Goal: Information Seeking & Learning: Learn about a topic

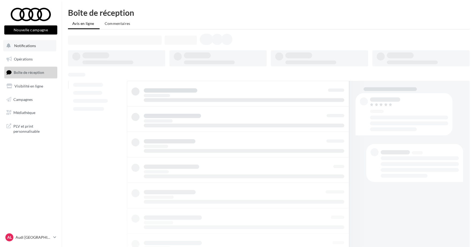
drag, startPoint x: 0, startPoint y: 0, endPoint x: 29, endPoint y: 46, distance: 54.5
click at [29, 46] on span "Notifications" at bounding box center [25, 45] width 22 height 5
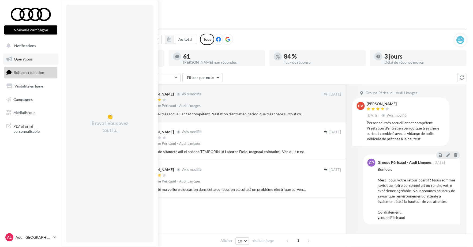
click at [29, 60] on span "Opérations" at bounding box center [23, 59] width 19 height 5
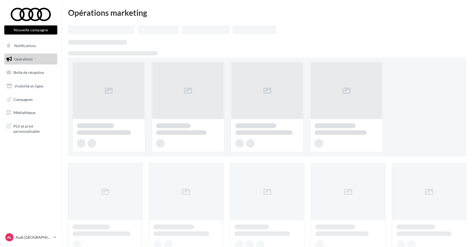
click at [31, 50] on button "Notifications" at bounding box center [29, 45] width 53 height 11
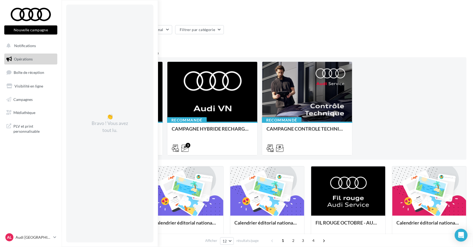
click at [351, 46] on div "Filtrer par canal Filtrer par catégorie 44 opérations 3 opérations recommandées…" at bounding box center [267, 235] width 399 height 421
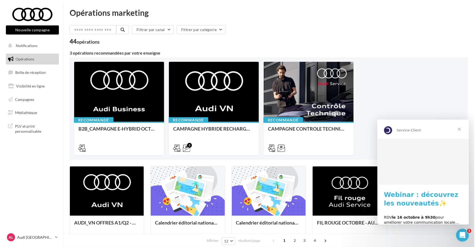
scroll to position [14, 0]
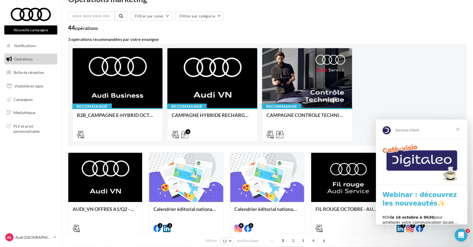
click at [458, 133] on span "Fermer" at bounding box center [457, 128] width 19 height 19
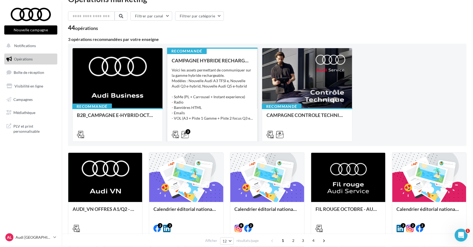
click at [229, 74] on div "Voici les assets permettant de communiquer sur la gamme hybride rechargeable. M…" at bounding box center [212, 95] width 81 height 54
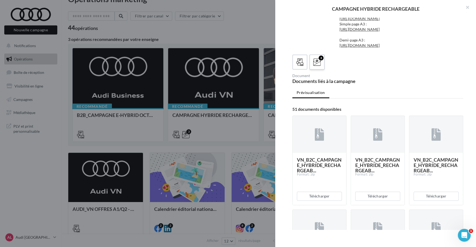
scroll to position [193, 0]
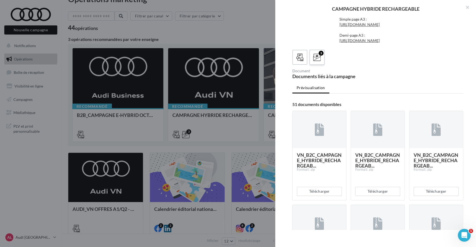
click at [314, 61] on icon at bounding box center [317, 58] width 8 height 8
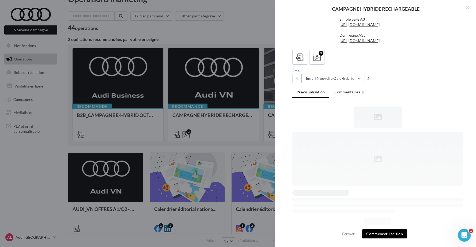
click at [322, 83] on button "Email Nouvelle Q5 e-hybrid" at bounding box center [333, 78] width 63 height 9
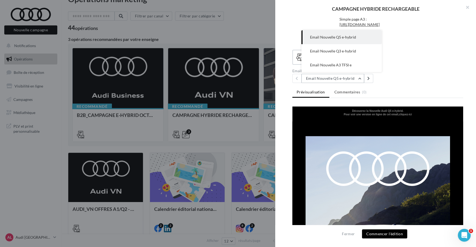
scroll to position [195, 0]
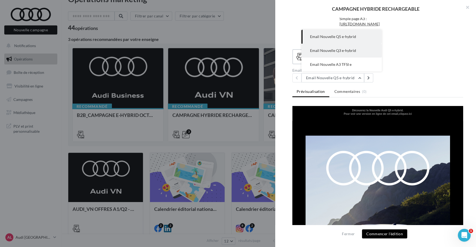
click at [329, 58] on button "Email Nouvelle Q3 e-hybrid" at bounding box center [342, 51] width 80 height 14
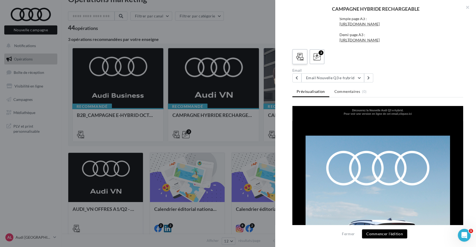
scroll to position [298, 0]
click at [297, 61] on icon at bounding box center [300, 57] width 8 height 8
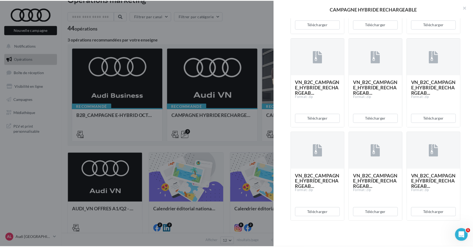
scroll to position [1799, 0]
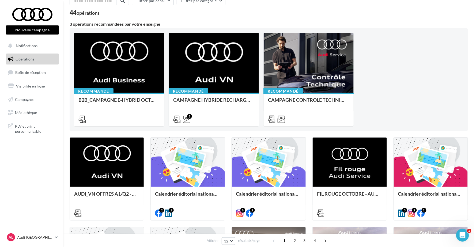
scroll to position [28, 0]
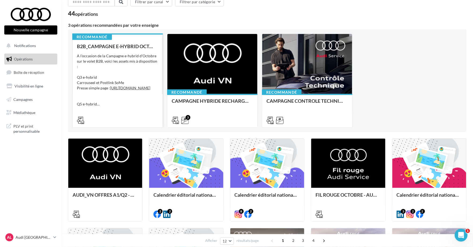
click at [115, 75] on div "A l'occasion de la Campagne e-hybrid d'Octobre sur le volet B2B, voici les asse…" at bounding box center [117, 80] width 81 height 54
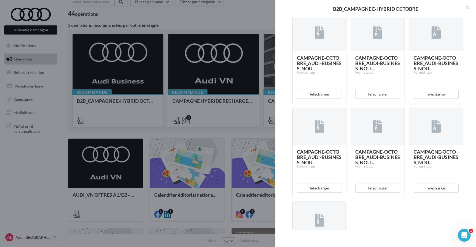
scroll to position [433, 0]
